Goal: Task Accomplishment & Management: Complete application form

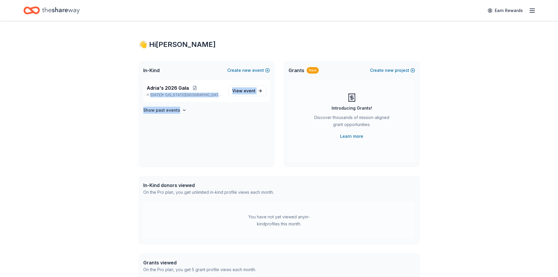
click at [251, 114] on div "Adria's 2026 Gala Feb 20, 2026 • Texas City, TX View event Show past events" at bounding box center [206, 123] width 136 height 87
click at [246, 94] on span "View event" at bounding box center [243, 90] width 23 height 7
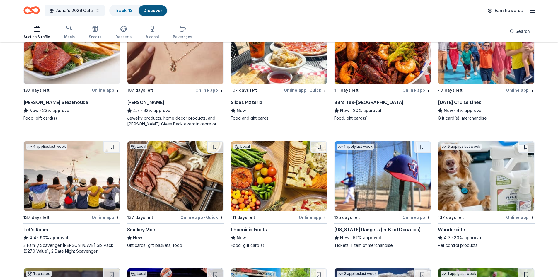
scroll to position [234, 0]
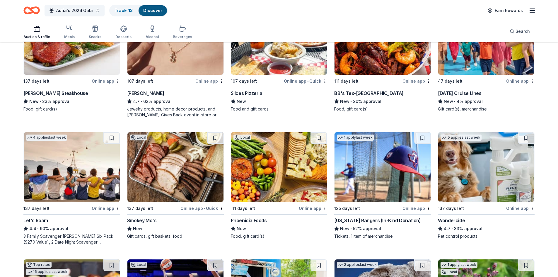
click at [403, 150] on img at bounding box center [382, 167] width 96 height 70
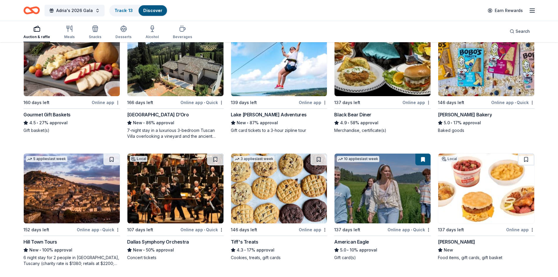
scroll to position [860, 0]
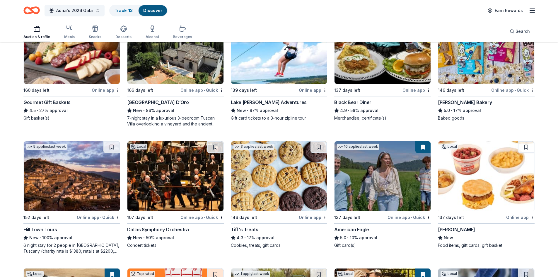
click at [68, 62] on img at bounding box center [72, 49] width 96 height 70
click at [270, 165] on img at bounding box center [279, 176] width 96 height 70
click at [129, 9] on link "Track · 15" at bounding box center [123, 10] width 18 height 5
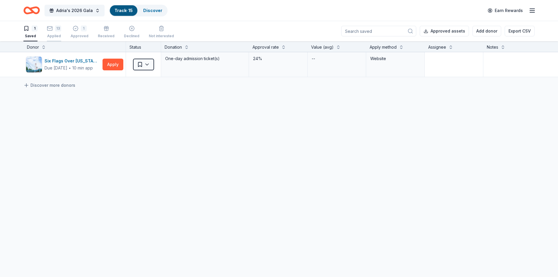
click at [58, 29] on div "13" at bounding box center [58, 28] width 6 height 6
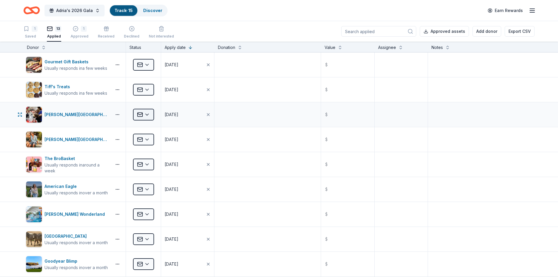
click at [150, 114] on html "Adria's 2026 Gala Track · 15 Discover Earn Rewards 1 Saved 13 Applied 1 Approve…" at bounding box center [279, 138] width 558 height 277
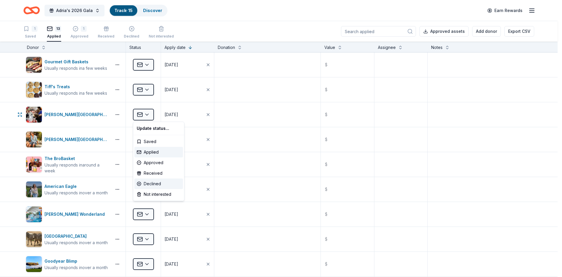
click at [152, 180] on div "Declined" at bounding box center [158, 183] width 49 height 11
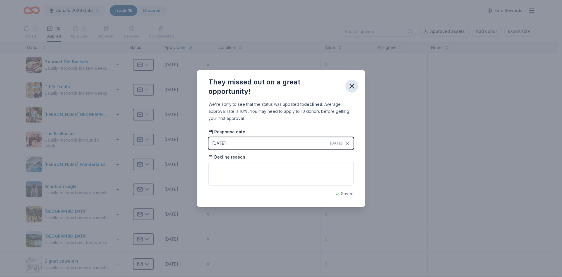
click at [350, 84] on icon "button" at bounding box center [352, 86] width 4 height 4
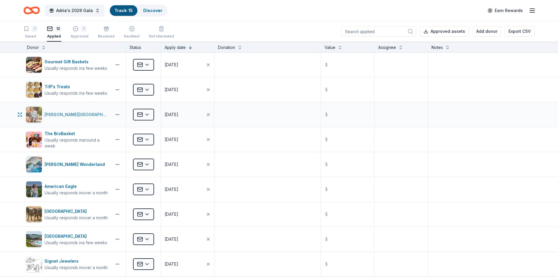
click at [83, 117] on div "La Cantera Resort & Spa" at bounding box center [77, 114] width 65 height 7
click at [63, 132] on div "The BroBasket" at bounding box center [77, 133] width 65 height 7
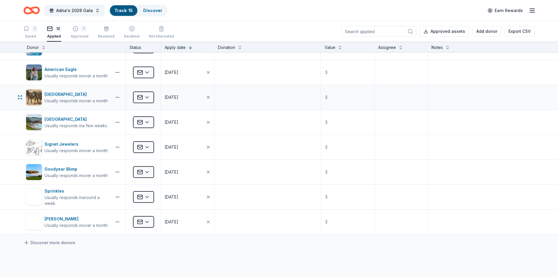
scroll to position [117, 0]
click at [82, 32] on div "1 Approved" at bounding box center [80, 32] width 18 height 13
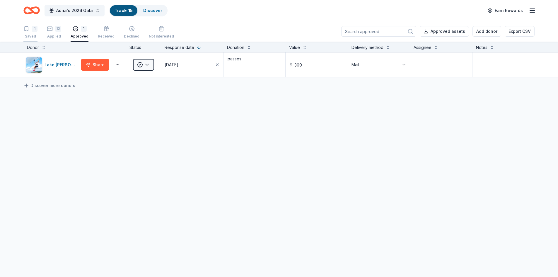
click at [31, 34] on div "Saved" at bounding box center [30, 36] width 14 height 5
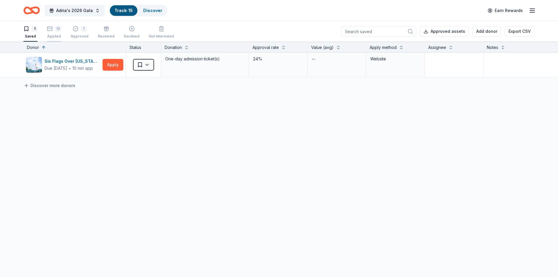
click at [51, 34] on div "12 Applied" at bounding box center [54, 32] width 14 height 13
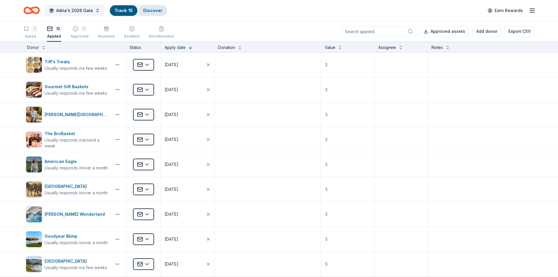
click at [156, 11] on link "Discover" at bounding box center [152, 10] width 19 height 5
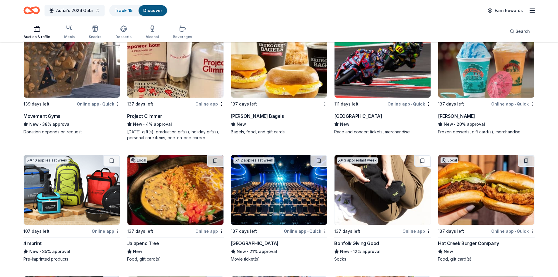
scroll to position [1714, 0]
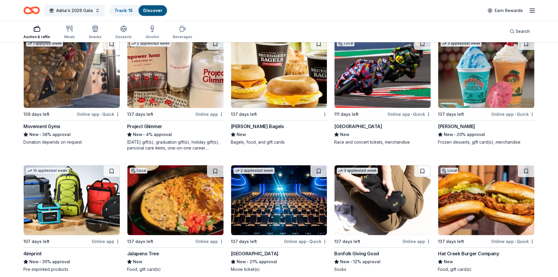
click at [502, 71] on img at bounding box center [486, 73] width 96 height 70
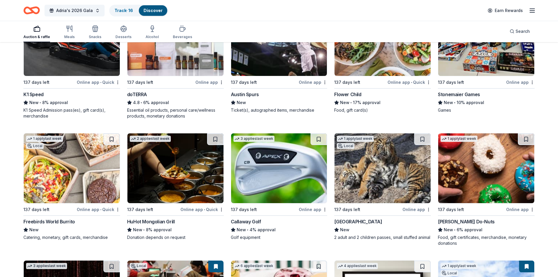
scroll to position [1996, 0]
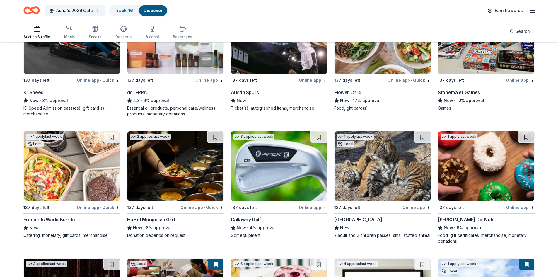
click at [284, 165] on img at bounding box center [279, 166] width 96 height 70
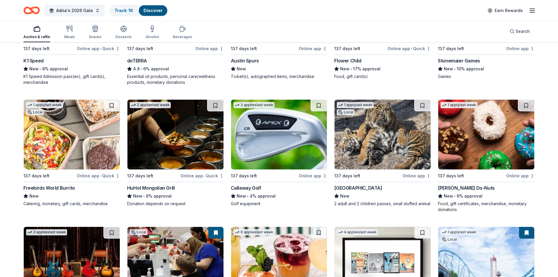
scroll to position [2114, 0]
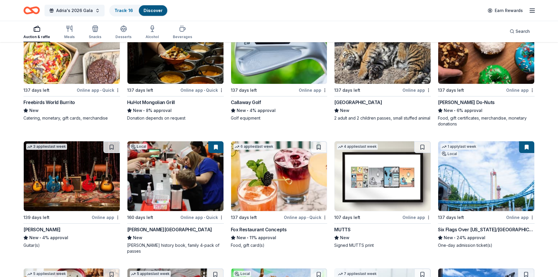
click at [218, 142] on button at bounding box center [215, 147] width 15 height 12
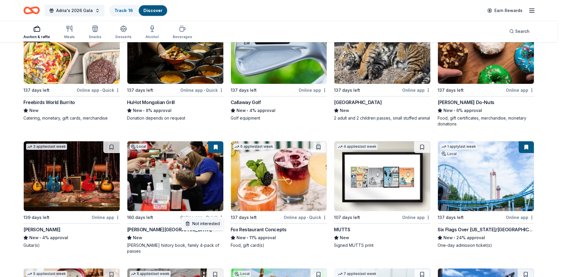
click at [219, 223] on div "Not interested" at bounding box center [202, 223] width 39 height 11
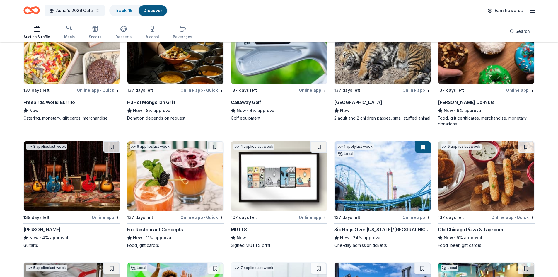
click at [68, 178] on img at bounding box center [72, 176] width 96 height 70
click at [116, 141] on button at bounding box center [111, 147] width 16 height 12
click at [116, 141] on button at bounding box center [112, 147] width 15 height 12
click at [62, 179] on img at bounding box center [72, 176] width 96 height 70
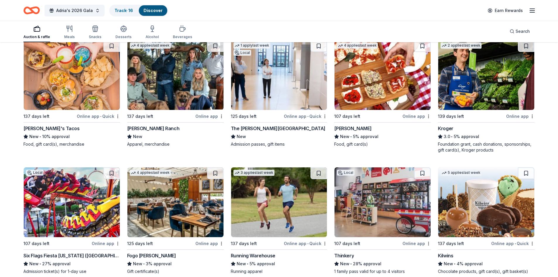
scroll to position [2464, 0]
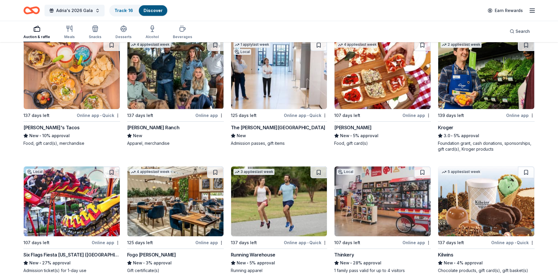
click at [77, 70] on img at bounding box center [72, 74] width 96 height 70
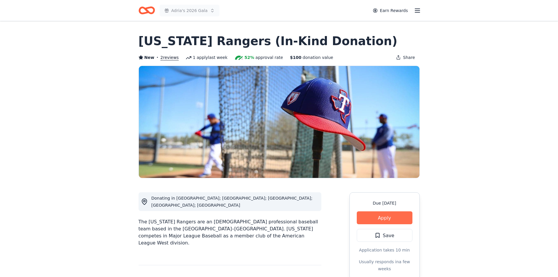
click at [366, 217] on button "Apply" at bounding box center [385, 217] width 56 height 13
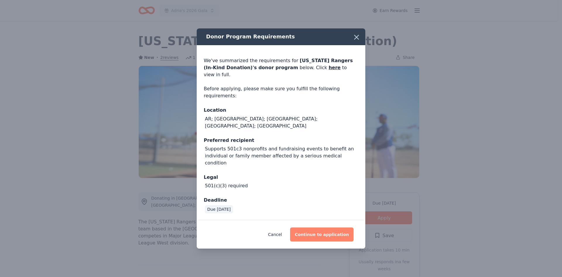
click at [341, 227] on button "Continue to application" at bounding box center [322, 234] width 64 height 14
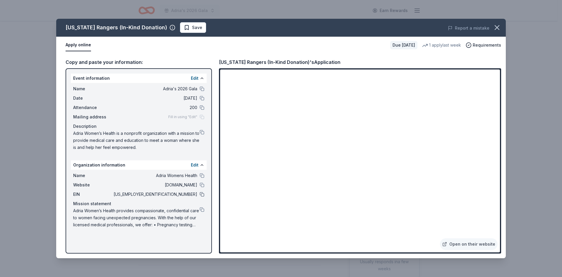
click at [202, 195] on button at bounding box center [202, 194] width 5 height 5
click at [203, 131] on button at bounding box center [202, 132] width 5 height 5
click at [498, 26] on icon "button" at bounding box center [497, 27] width 8 height 8
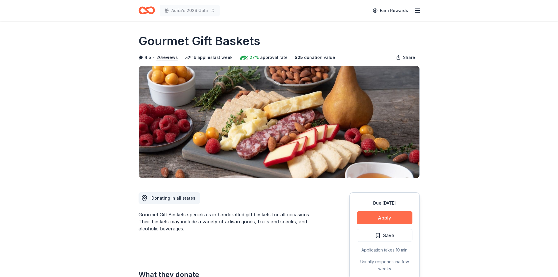
click at [396, 214] on button "Apply" at bounding box center [385, 217] width 56 height 13
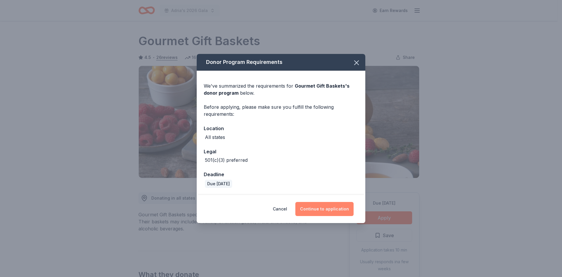
click at [323, 206] on button "Continue to application" at bounding box center [324, 209] width 58 height 14
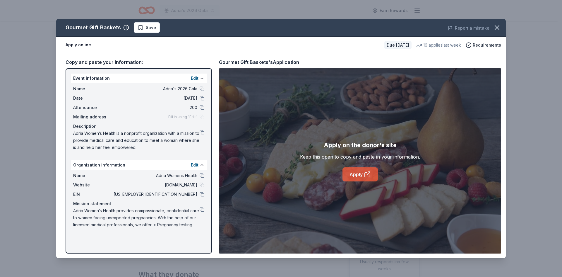
click at [363, 177] on link "Apply" at bounding box center [360, 174] width 35 height 14
click at [201, 184] on button at bounding box center [202, 184] width 5 height 5
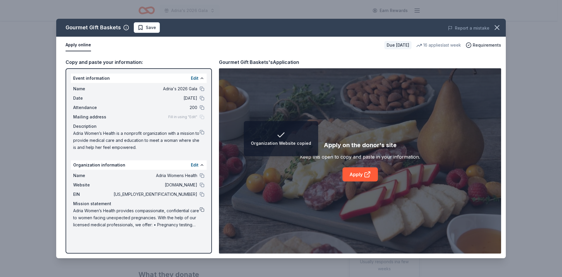
click at [202, 210] on button at bounding box center [202, 209] width 5 height 5
click at [203, 193] on button at bounding box center [202, 194] width 5 height 5
click at [150, 27] on span "Save" at bounding box center [151, 27] width 10 height 7
click at [162, 28] on html "Organization EIN copied Adria's 2026 Gala Earn Rewards Due in 160 days Share Go…" at bounding box center [281, 138] width 562 height 277
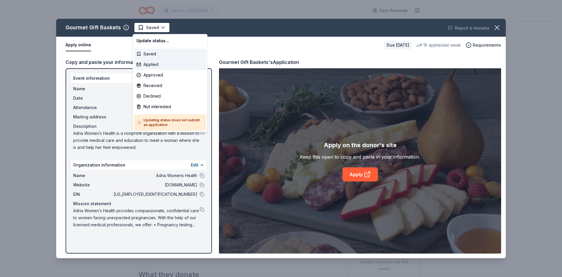
click at [154, 59] on div "Applied" at bounding box center [170, 64] width 72 height 11
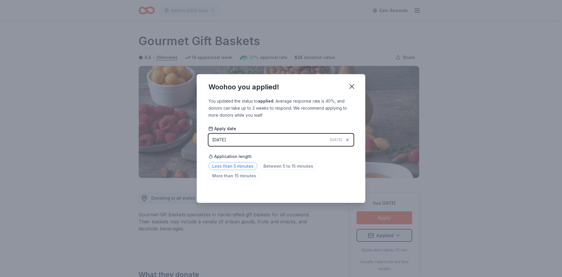
click at [234, 165] on span "Less than 5 minutes" at bounding box center [232, 166] width 49 height 8
click at [351, 87] on icon "button" at bounding box center [352, 86] width 8 height 8
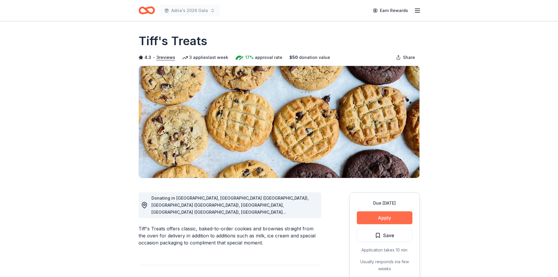
click at [372, 214] on button "Apply" at bounding box center [385, 217] width 56 height 13
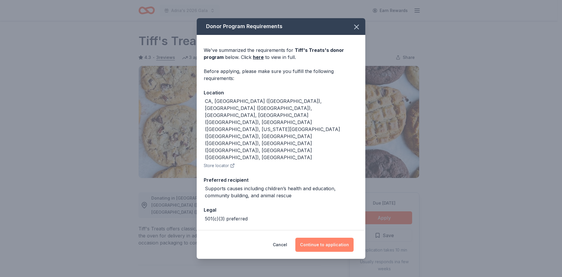
click at [330, 237] on button "Continue to application" at bounding box center [324, 244] width 58 height 14
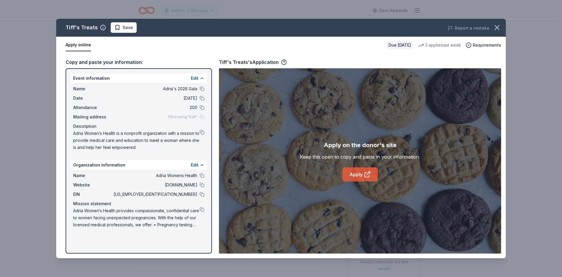
click at [357, 177] on link "Apply" at bounding box center [360, 174] width 35 height 14
click at [203, 88] on button at bounding box center [202, 88] width 5 height 5
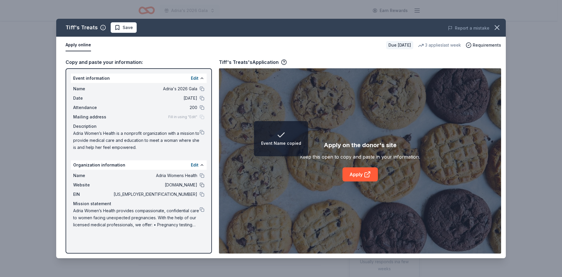
click at [203, 185] on button at bounding box center [202, 184] width 5 height 5
click at [201, 131] on button at bounding box center [202, 132] width 5 height 5
click at [127, 29] on span "Save" at bounding box center [128, 27] width 10 height 7
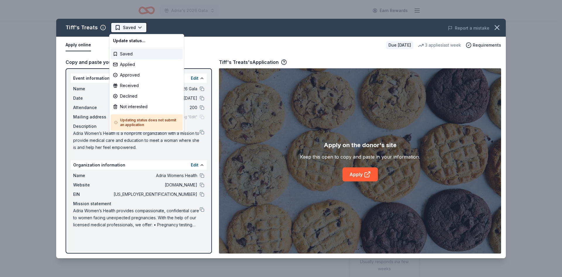
click at [140, 28] on html "Adria's 2026 Gala Earn Rewards Due in 146 days Share Tiff's Treats 4.3 • 3 revi…" at bounding box center [281, 138] width 562 height 277
click at [139, 63] on div "Applied" at bounding box center [147, 64] width 72 height 11
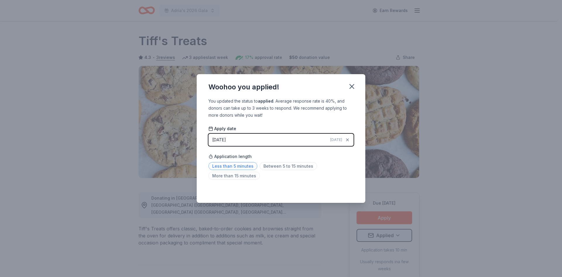
click at [240, 165] on span "Less than 5 minutes" at bounding box center [232, 166] width 49 height 8
click at [354, 85] on icon "button" at bounding box center [352, 86] width 8 height 8
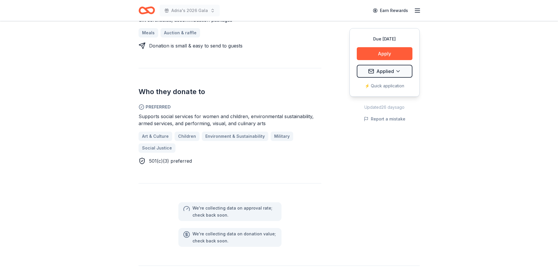
scroll to position [234, 0]
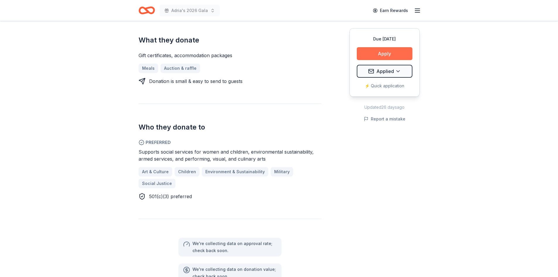
click at [388, 57] on button "Apply" at bounding box center [385, 53] width 56 height 13
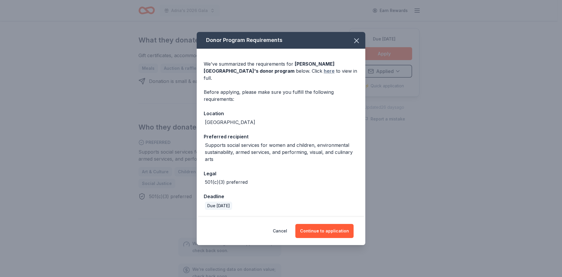
click at [324, 74] on link "here" at bounding box center [329, 70] width 11 height 7
click at [354, 43] on icon "button" at bounding box center [357, 41] width 8 height 8
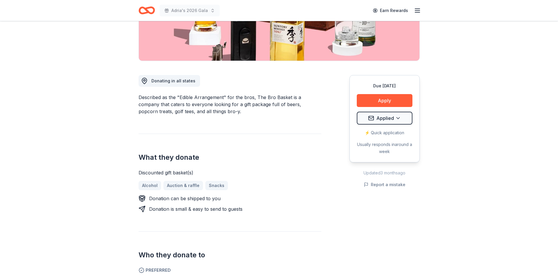
scroll to position [88, 0]
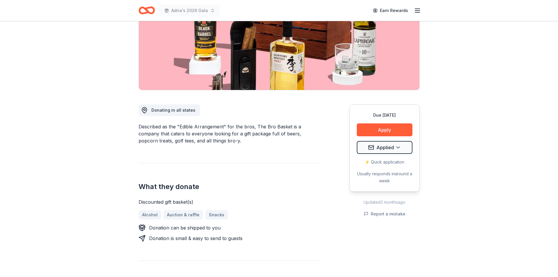
drag, startPoint x: 271, startPoint y: 233, endPoint x: 222, endPoint y: 187, distance: 66.9
click at [222, 187] on h2 "What they donate" at bounding box center [229, 186] width 183 height 9
click at [380, 129] on button "Apply" at bounding box center [385, 129] width 56 height 13
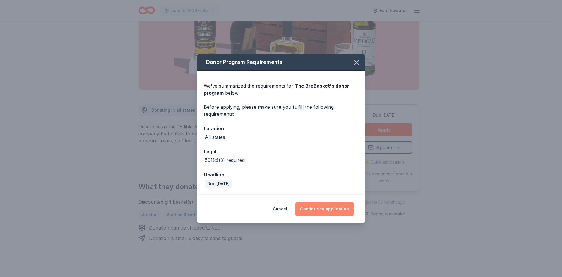
click at [323, 213] on button "Continue to application" at bounding box center [324, 209] width 58 height 14
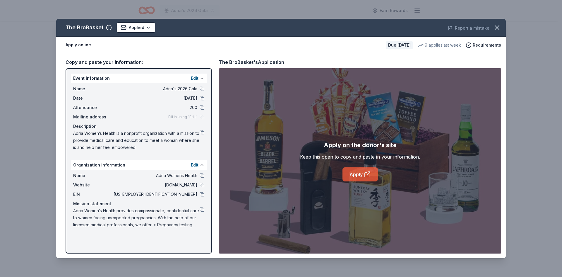
click at [352, 175] on link "Apply" at bounding box center [360, 174] width 35 height 14
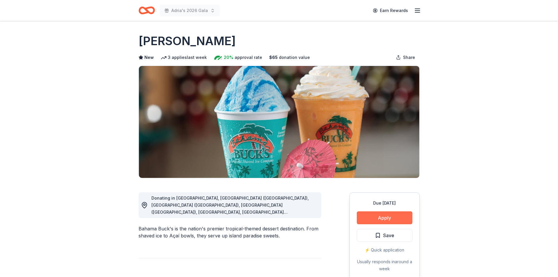
click at [374, 217] on button "Apply" at bounding box center [385, 217] width 56 height 13
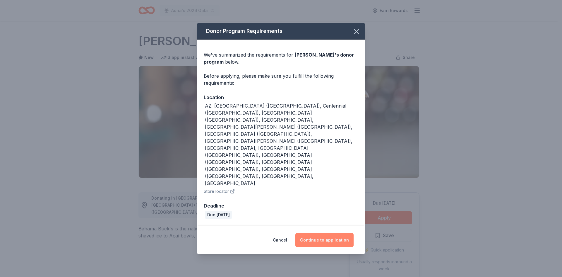
click at [330, 233] on button "Continue to application" at bounding box center [324, 240] width 58 height 14
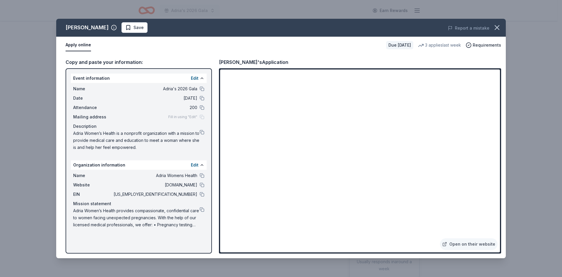
click at [205, 131] on div "Name [PERSON_NAME]'s 2026 Gala Date [DATE] Attendance 200 Mailing address Fill …" at bounding box center [139, 118] width 136 height 70
click at [203, 132] on button at bounding box center [202, 132] width 5 height 5
click at [136, 26] on span "Save" at bounding box center [139, 27] width 10 height 7
click at [147, 28] on html "Adria's 2026 Gala Earn Rewards Due [DATE] Share Bahama Buck's New 3 applies las…" at bounding box center [281, 138] width 562 height 277
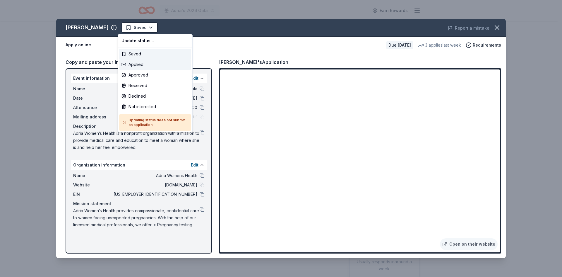
click at [143, 66] on div "Applied" at bounding box center [155, 64] width 72 height 11
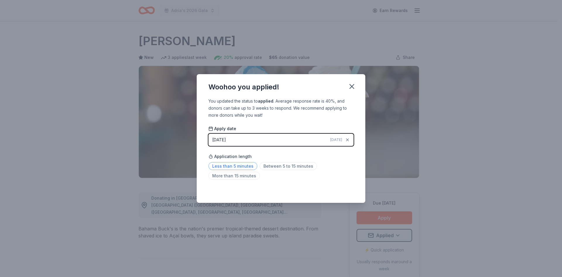
click at [250, 167] on span "Less than 5 minutes" at bounding box center [232, 166] width 49 height 8
click at [352, 87] on icon "button" at bounding box center [352, 86] width 4 height 4
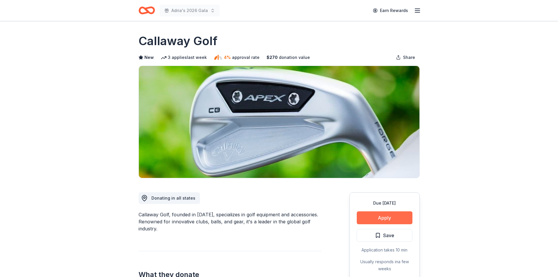
click at [366, 215] on button "Apply" at bounding box center [385, 217] width 56 height 13
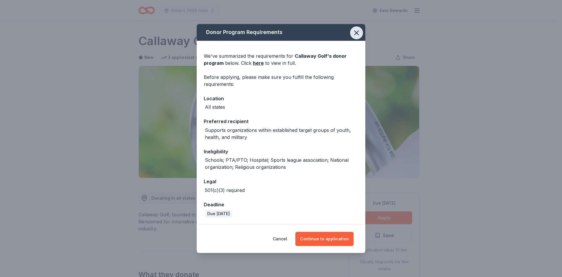
click at [354, 31] on icon "button" at bounding box center [357, 33] width 8 height 8
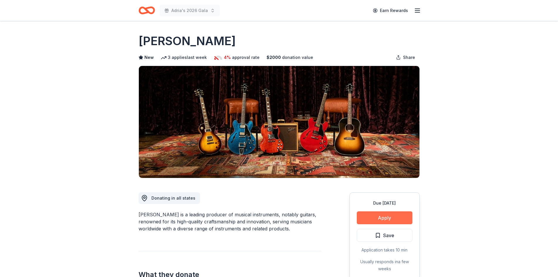
click at [364, 218] on button "Apply" at bounding box center [385, 217] width 56 height 13
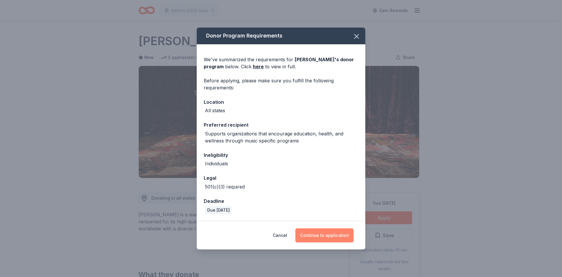
click at [331, 232] on button "Continue to application" at bounding box center [324, 235] width 58 height 14
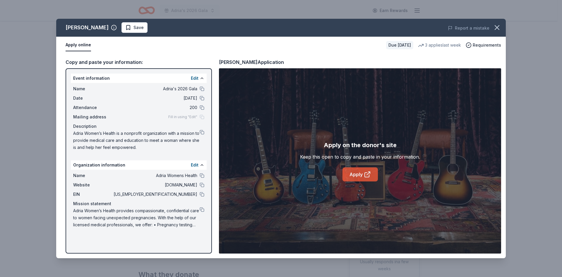
click at [351, 176] on link "Apply" at bounding box center [360, 174] width 35 height 14
click at [202, 193] on button at bounding box center [202, 194] width 5 height 5
click at [204, 183] on div "Name Adria Womens Health Website [DOMAIN_NAME] EIN [US_EMPLOYER_IDENTIFICATION_…" at bounding box center [139, 200] width 136 height 61
click at [202, 185] on button at bounding box center [202, 184] width 5 height 5
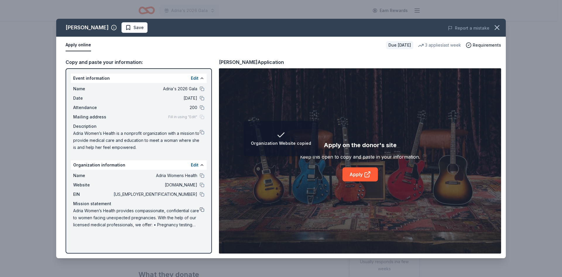
click at [202, 209] on button at bounding box center [202, 209] width 5 height 5
drag, startPoint x: 201, startPoint y: 133, endPoint x: 217, endPoint y: 130, distance: 16.4
click at [201, 133] on button at bounding box center [202, 132] width 5 height 5
click at [134, 30] on span "Save" at bounding box center [139, 27] width 10 height 7
click at [496, 28] on icon "button" at bounding box center [497, 27] width 8 height 8
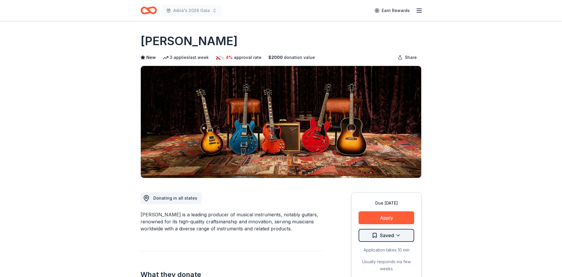
click at [399, 237] on html "Adria's 2026 Gala Earn Rewards Due [DATE] Share [PERSON_NAME] New 3 applies las…" at bounding box center [281, 138] width 562 height 277
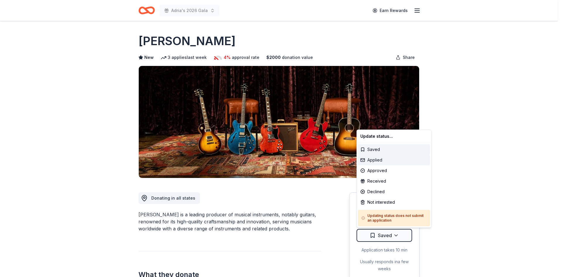
click at [396, 164] on div "Applied" at bounding box center [394, 160] width 72 height 11
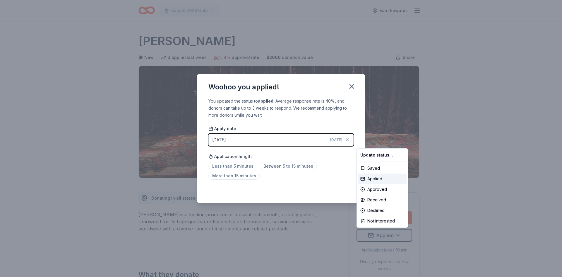
click at [277, 165] on html "Adria's 2026 Gala Earn Rewards Due in 139 days Share Gibson New 3 applies last …" at bounding box center [281, 138] width 562 height 277
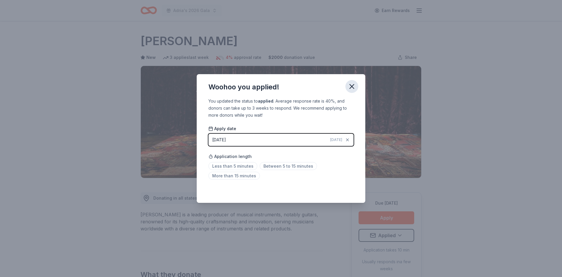
click at [354, 87] on icon "button" at bounding box center [352, 86] width 8 height 8
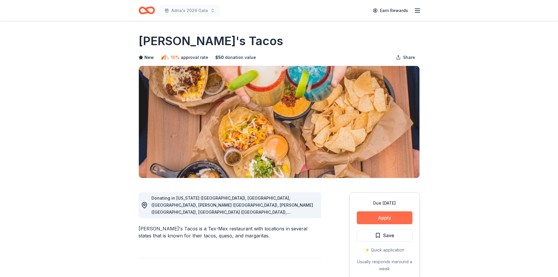
click at [380, 218] on button "Apply" at bounding box center [385, 217] width 56 height 13
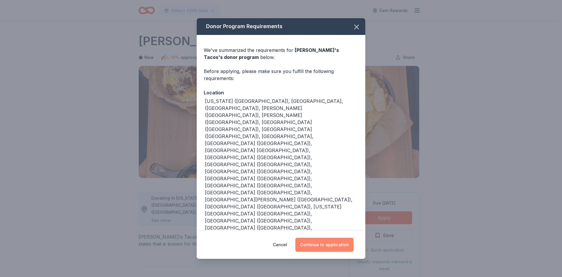
click at [336, 237] on button "Continue to application" at bounding box center [324, 244] width 58 height 14
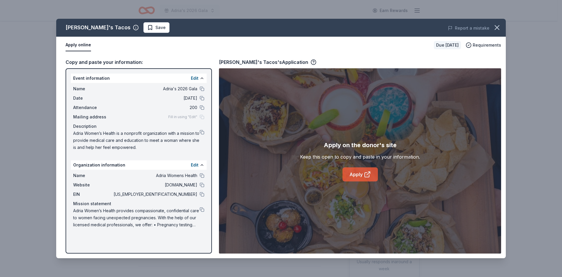
click at [356, 174] on link "Apply" at bounding box center [360, 174] width 35 height 14
